Goal: Information Seeking & Learning: Check status

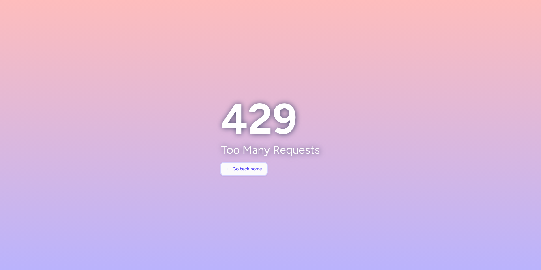
click at [234, 169] on span "Go back home" at bounding box center [247, 168] width 29 height 5
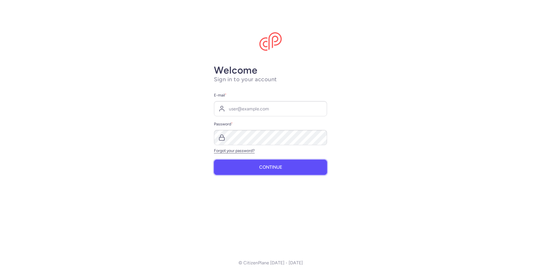
click at [283, 171] on button "Continue" at bounding box center [270, 167] width 113 height 15
click at [254, 112] on input "E-mail *" at bounding box center [270, 108] width 113 height 15
paste input "[PERSON_NAME][EMAIL_ADDRESS][PERSON_NAME][DOMAIN_NAME]"
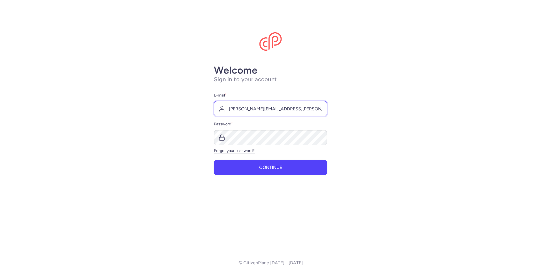
type input "[PERSON_NAME][EMAIL_ADDRESS][PERSON_NAME][DOMAIN_NAME]"
click at [271, 172] on button "Continue" at bounding box center [270, 167] width 113 height 15
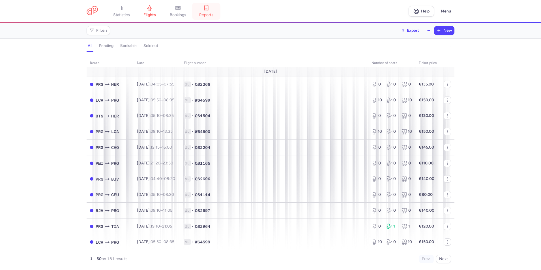
click at [213, 14] on span "reports" at bounding box center [206, 14] width 14 height 5
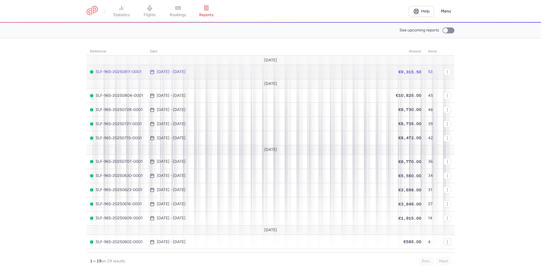
click at [119, 72] on span "SLF-965-20250811-0001" at bounding box center [116, 72] width 53 height 5
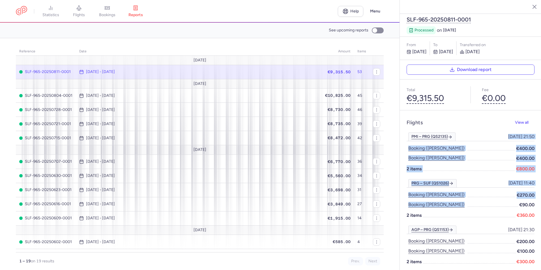
drag, startPoint x: 482, startPoint y: 119, endPoint x: 487, endPoint y: 186, distance: 67.2
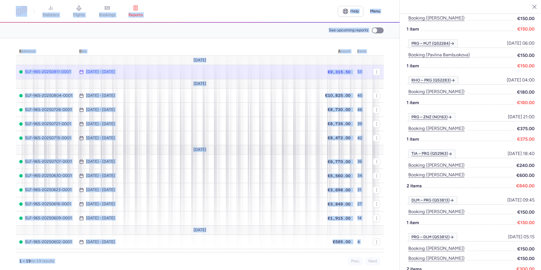
scroll to position [1045, 0]
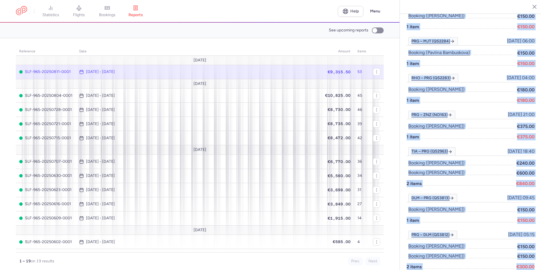
drag, startPoint x: 406, startPoint y: 108, endPoint x: 537, endPoint y: 251, distance: 194.2
click at [537, 251] on div "SLF-965-20250811-0001 processed on [DATE] From [DATE] to [DATE] Transferred on …" at bounding box center [470, 135] width 141 height 270
copy div "Loremip Dolo sit AME – CON (AD8503) 4948-37-82, 54:96 9117-59-99, 57:66 Elitsed…"
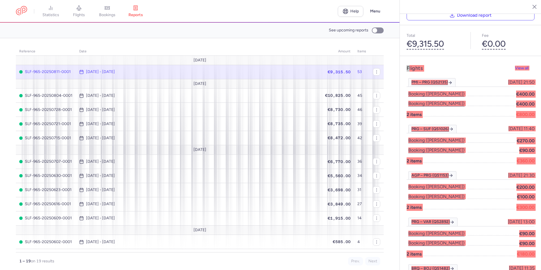
scroll to position [0, 0]
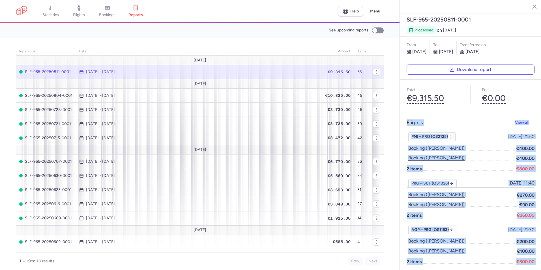
click at [477, 117] on div "Flights View all" at bounding box center [471, 122] width 128 height 11
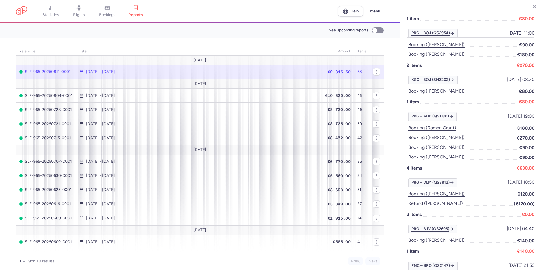
scroll to position [368, 0]
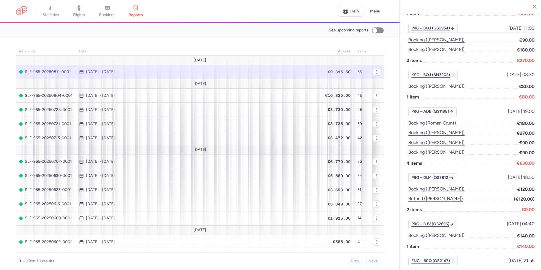
click at [487, 269] on span at bounding box center [491, 272] width 49 height 7
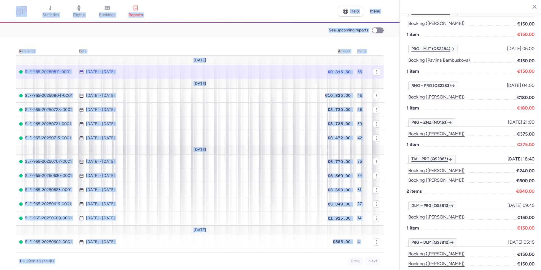
scroll to position [1038, 0]
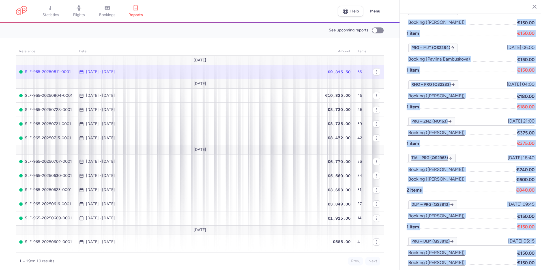
drag, startPoint x: 406, startPoint y: 108, endPoint x: 533, endPoint y: 258, distance: 196.5
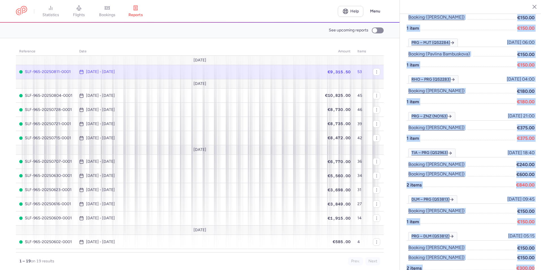
scroll to position [1045, 0]
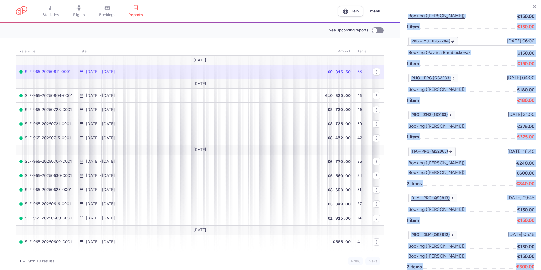
copy div "Loremip Dolo sit AME – CON (AD8503) 4948-37-82, 54:96 9117-59-99, 57:66 Elitsed…"
click at [484, 260] on div "PRG – DLM (QS3812) [DATE] 05:15 [DATE] 05:15 Booking ([PERSON_NAME]) €150.00 Bo…" at bounding box center [471, 254] width 128 height 46
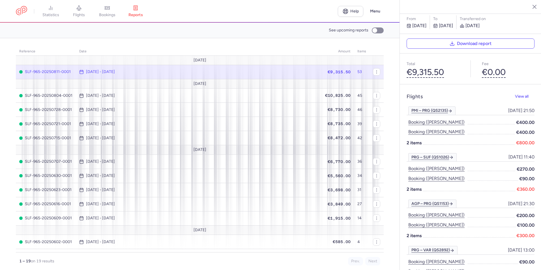
scroll to position [0, 0]
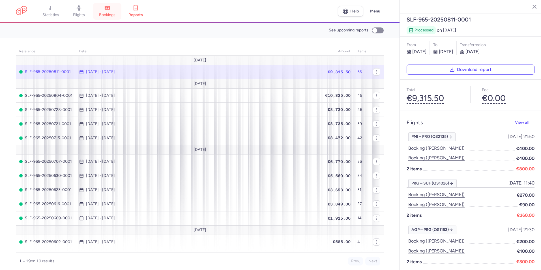
click at [108, 16] on span "bookings" at bounding box center [107, 14] width 16 height 5
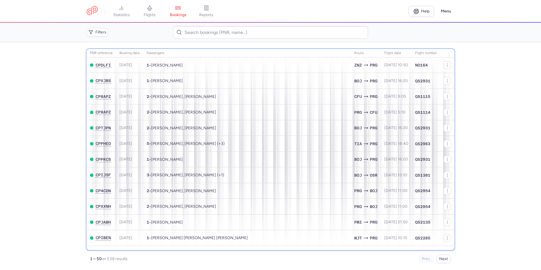
click at [412, 54] on th "flight date" at bounding box center [426, 53] width 29 height 8
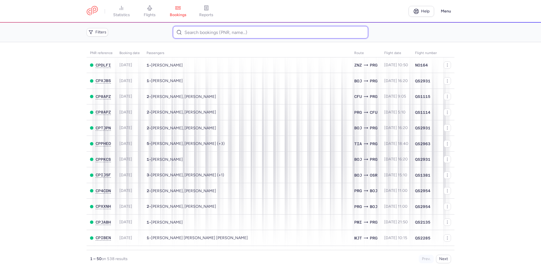
click at [198, 34] on input at bounding box center [270, 32] width 195 height 12
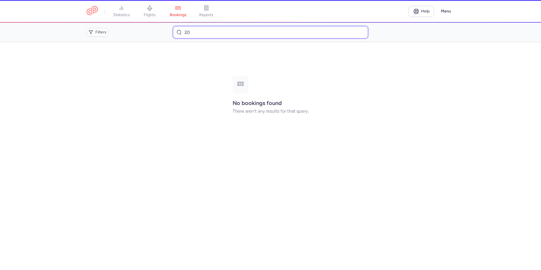
type input "2"
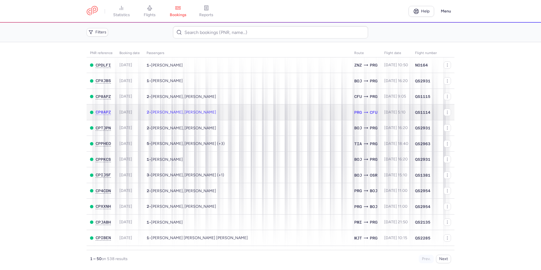
click at [173, 113] on span "[PERSON_NAME], [PERSON_NAME]" at bounding box center [183, 112] width 65 height 5
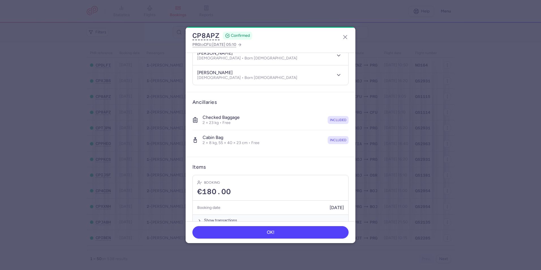
scroll to position [82, 0]
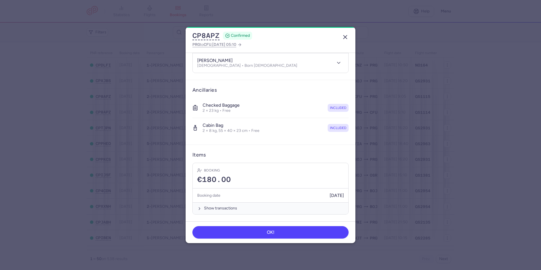
click at [343, 38] on icon "button" at bounding box center [345, 37] width 7 height 7
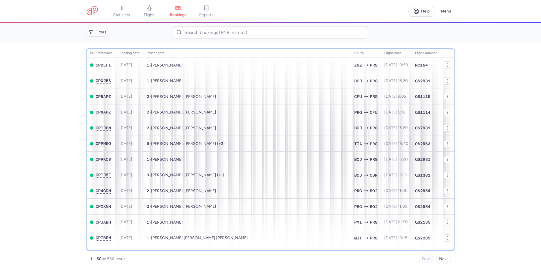
scroll to position [176, 0]
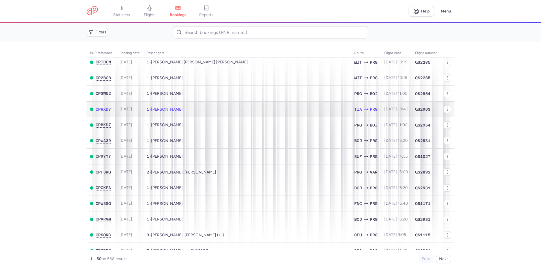
click at [123, 110] on span "[DATE]" at bounding box center [125, 109] width 13 height 5
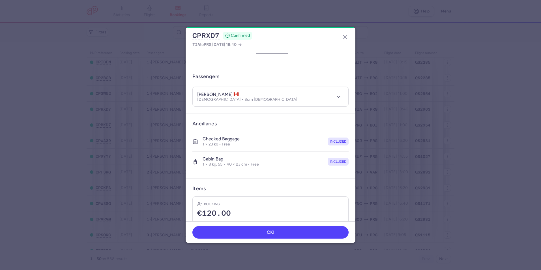
scroll to position [62, 0]
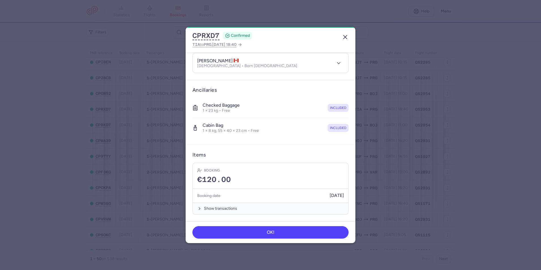
click at [344, 36] on icon "button" at bounding box center [345, 37] width 7 height 7
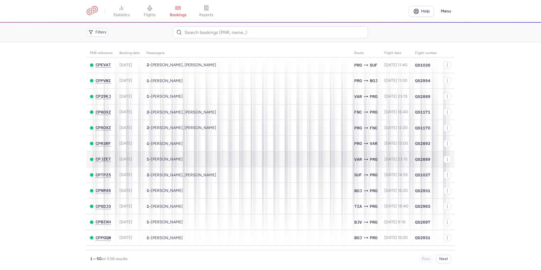
scroll to position [515, 0]
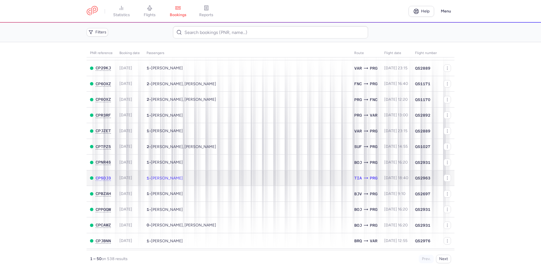
click at [123, 176] on span "[DATE]" at bounding box center [125, 177] width 13 height 5
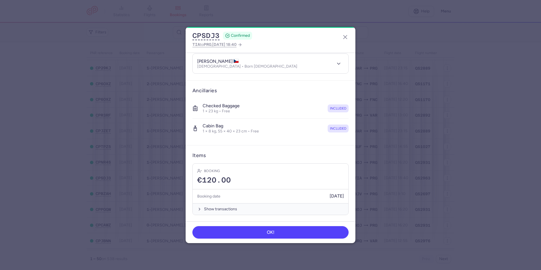
scroll to position [62, 0]
drag, startPoint x: 344, startPoint y: 36, endPoint x: 344, endPoint y: 33, distance: 3.7
click at [344, 36] on line "button" at bounding box center [344, 36] width 3 height 3
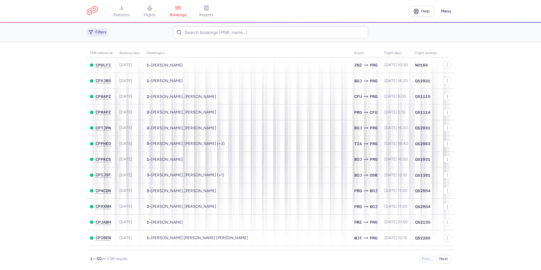
click at [97, 32] on span "Filters" at bounding box center [100, 32] width 11 height 5
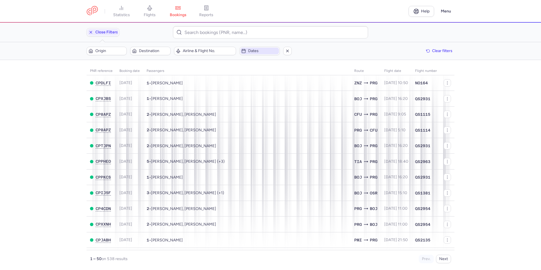
click at [264, 51] on span "Dates" at bounding box center [262, 51] width 29 height 5
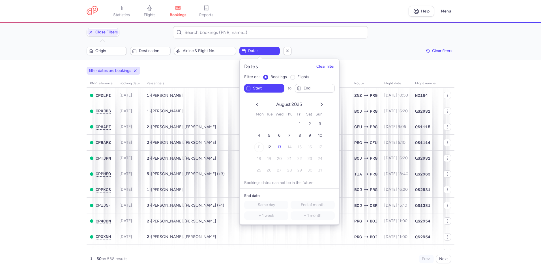
click at [258, 147] on span "11" at bounding box center [258, 147] width 3 height 5
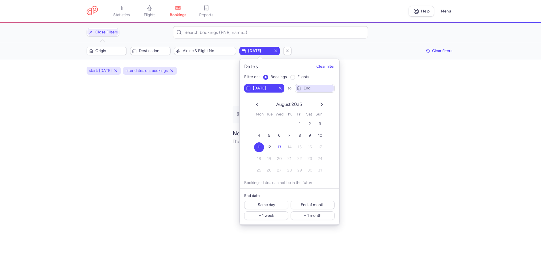
click at [324, 87] on span "end" at bounding box center [318, 88] width 29 height 5
click at [177, 72] on div "filter dates on: bookings" at bounding box center [150, 71] width 54 height 8
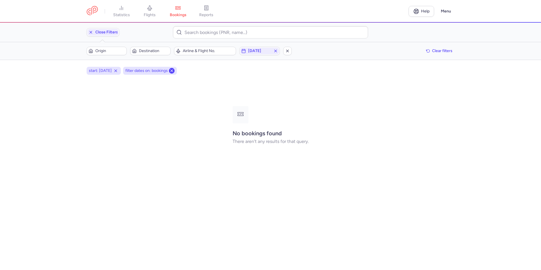
click at [174, 71] on icon at bounding box center [171, 70] width 5 height 5
click at [118, 72] on icon at bounding box center [115, 70] width 5 height 5
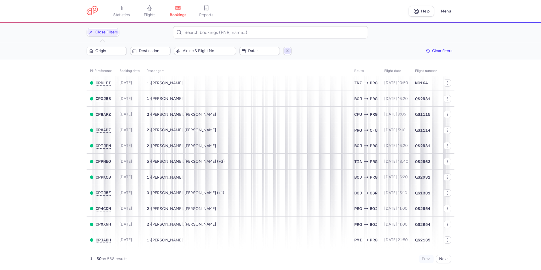
click at [287, 51] on line "button" at bounding box center [287, 51] width 2 height 2
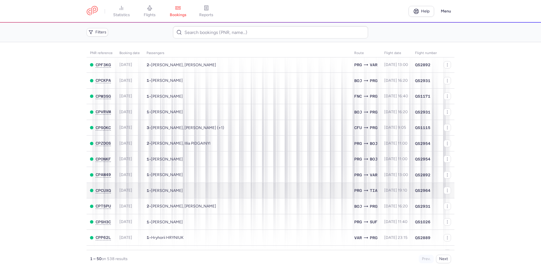
scroll to position [311, 0]
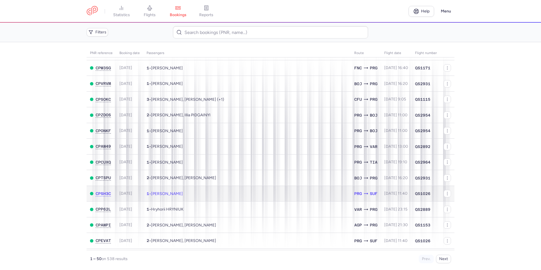
click at [224, 192] on td "1 • [PERSON_NAME]" at bounding box center [247, 194] width 208 height 16
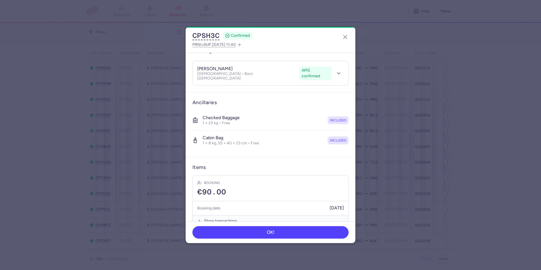
scroll to position [62, 0]
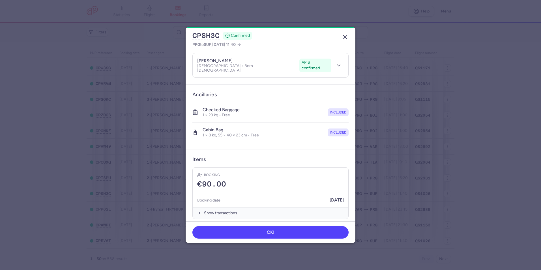
click at [344, 37] on icon "button" at bounding box center [345, 37] width 7 height 7
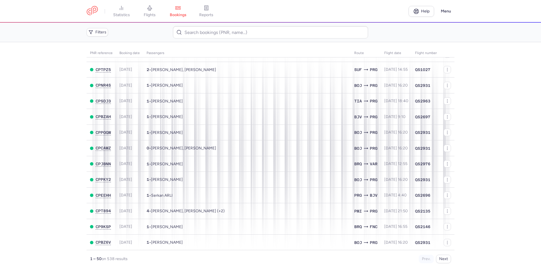
scroll to position [592, 0]
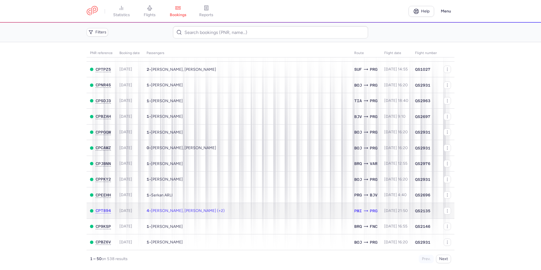
click at [285, 214] on td "4 • [PERSON_NAME], [PERSON_NAME] (+2)" at bounding box center [247, 211] width 208 height 16
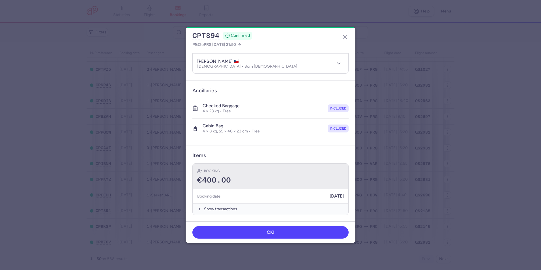
scroll to position [121, 0]
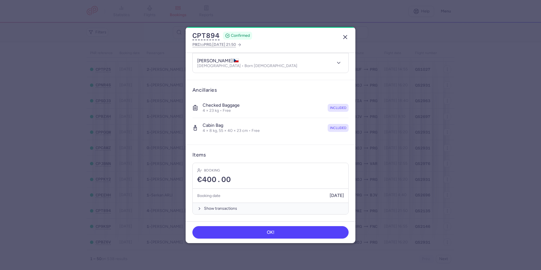
click at [344, 38] on line "button" at bounding box center [344, 36] width 3 height 3
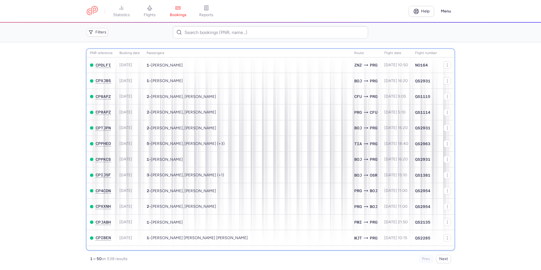
click at [412, 54] on th "flight date" at bounding box center [426, 53] width 29 height 8
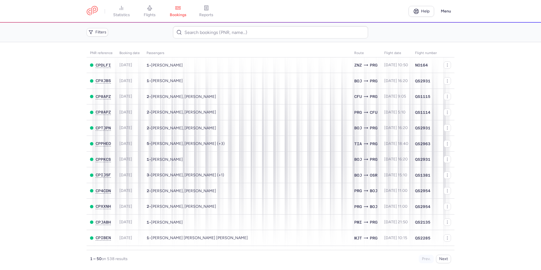
drag, startPoint x: 212, startPoint y: 14, endPoint x: 210, endPoint y: 16, distance: 3.2
click at [212, 14] on span "reports" at bounding box center [206, 14] width 14 height 5
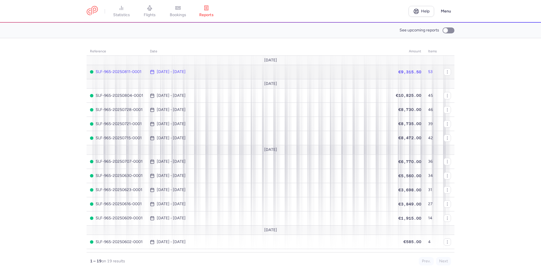
click at [111, 71] on span "SLF-965-20250811-0001" at bounding box center [116, 72] width 53 height 5
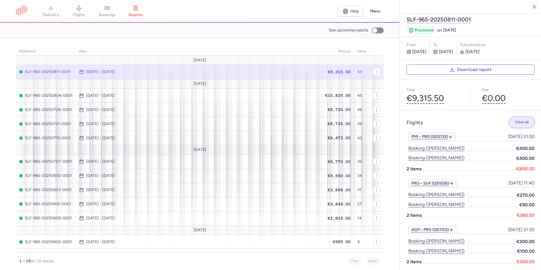
click at [519, 120] on span "View all" at bounding box center [522, 122] width 14 height 4
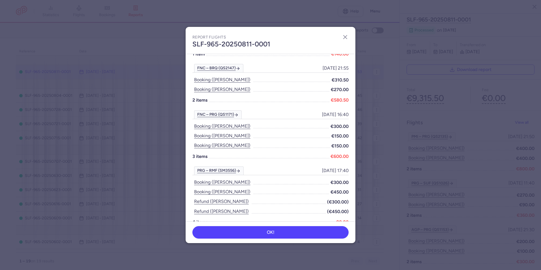
scroll to position [509, 0]
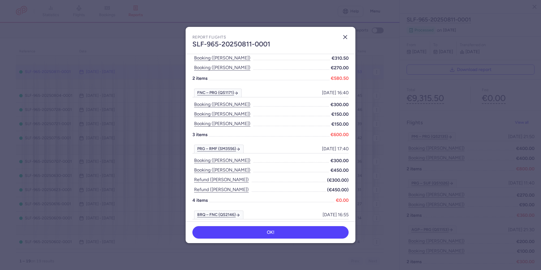
click at [346, 36] on icon "button" at bounding box center [345, 37] width 7 height 7
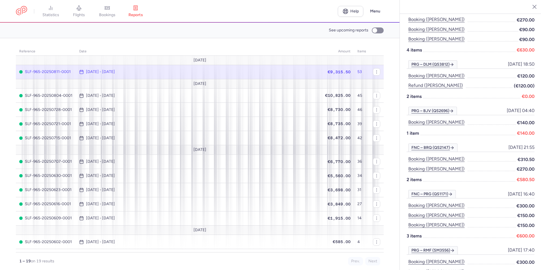
scroll to position [509, 0]
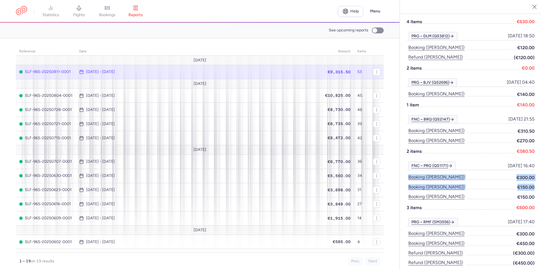
drag, startPoint x: 403, startPoint y: 163, endPoint x: 534, endPoint y: 174, distance: 132.0
click at [534, 174] on div "Flights View all PMI – PRG (QS2135) [DATE] 21:50 [DATE] 21:50 Booking ([PERSON_…" at bounding box center [470, 224] width 141 height 1247
copy ul "Booking ([PERSON_NAME]) €300.00 Booking ([PERSON_NAME]) €150.00"
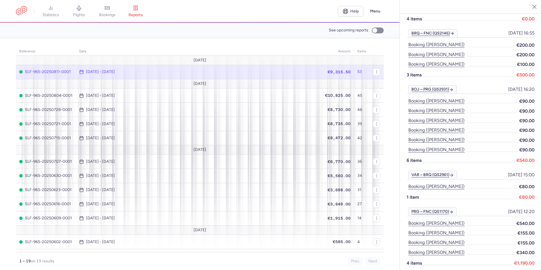
scroll to position [792, 0]
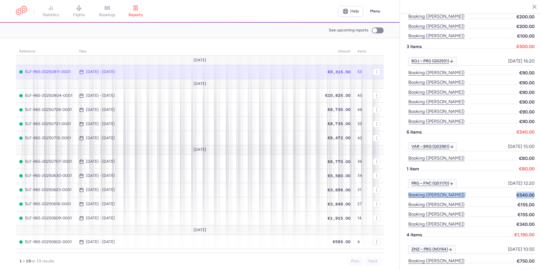
drag, startPoint x: 404, startPoint y: 182, endPoint x: 530, endPoint y: 183, distance: 125.9
copy li "Booking ([PERSON_NAME]) €540.00"
